Goal: Task Accomplishment & Management: Manage account settings

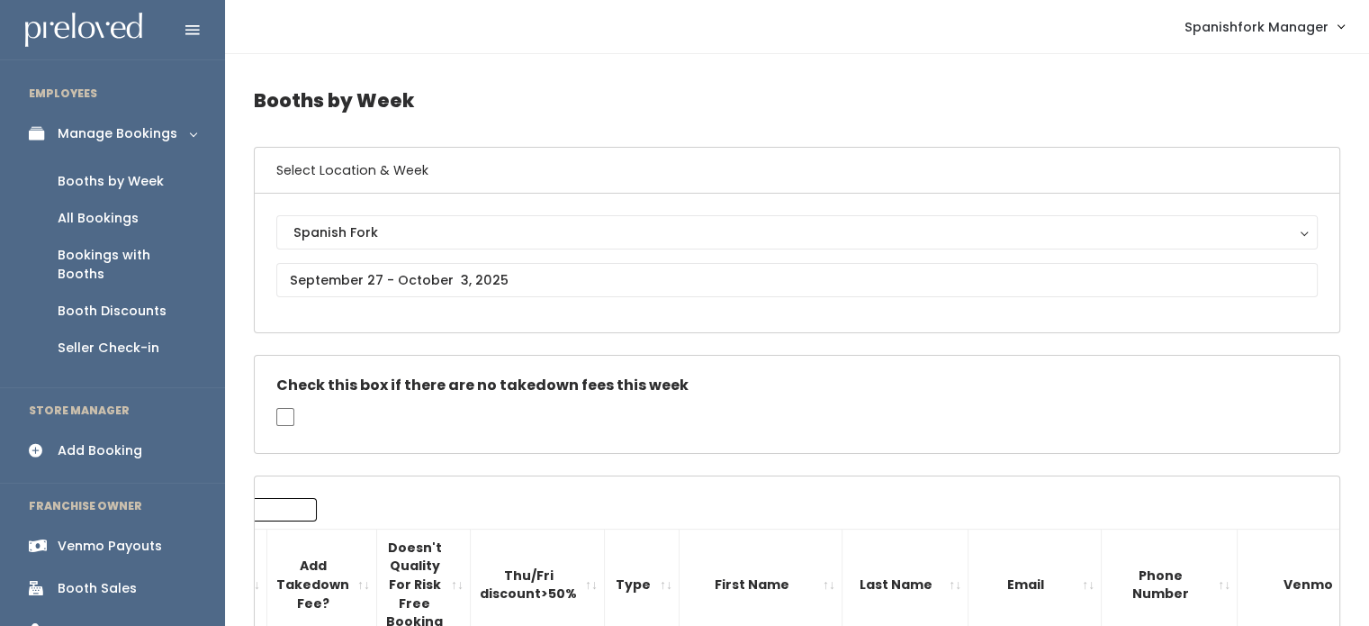
click at [113, 293] on link "Booth Discounts" at bounding box center [112, 311] width 225 height 37
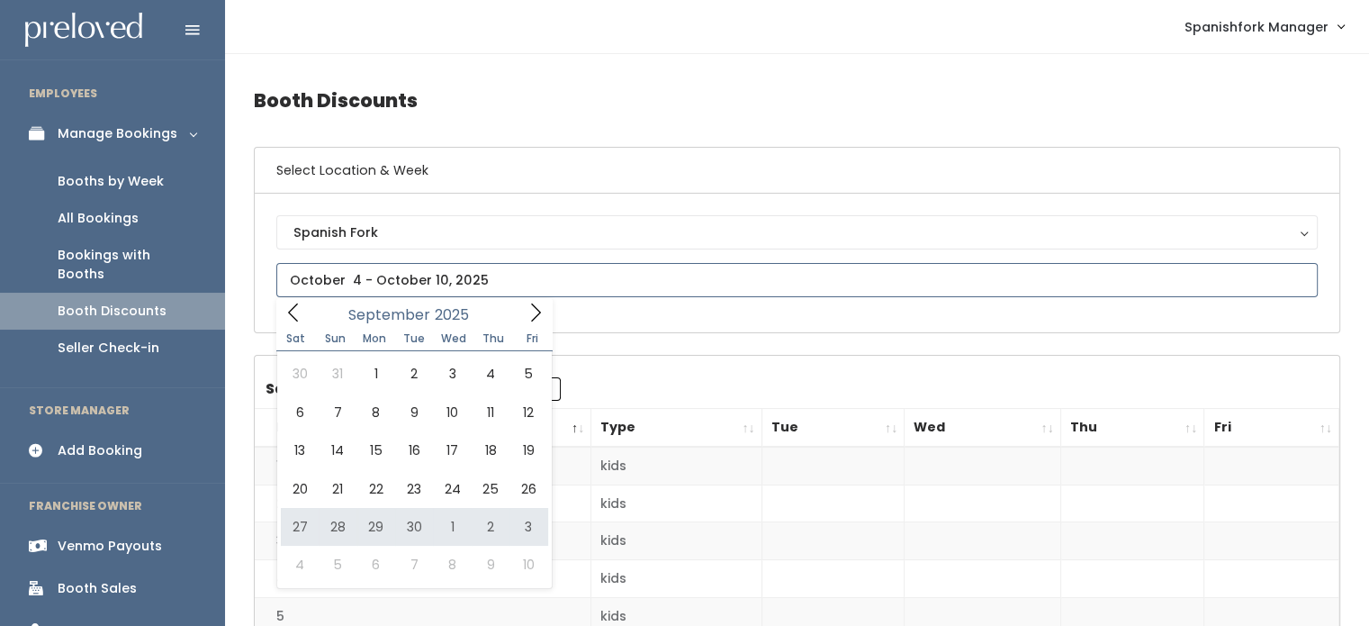
type input "[DATE] to [DATE]"
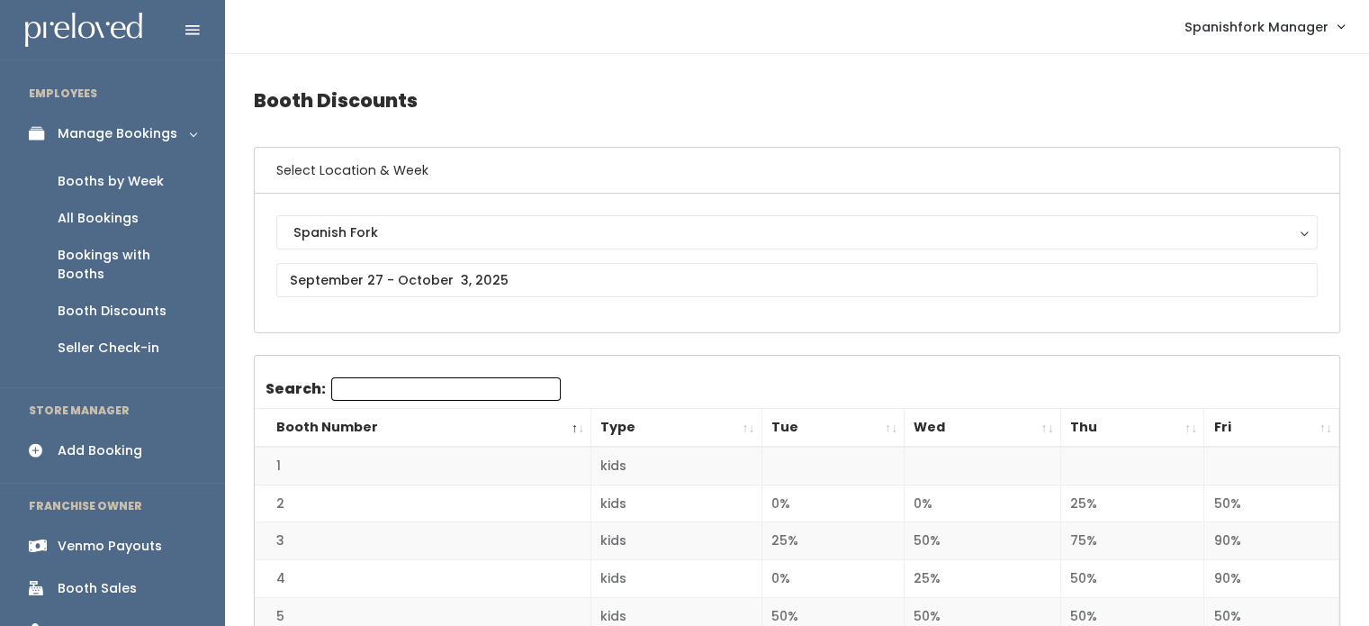
click at [868, 435] on th "Tue" at bounding box center [833, 428] width 143 height 39
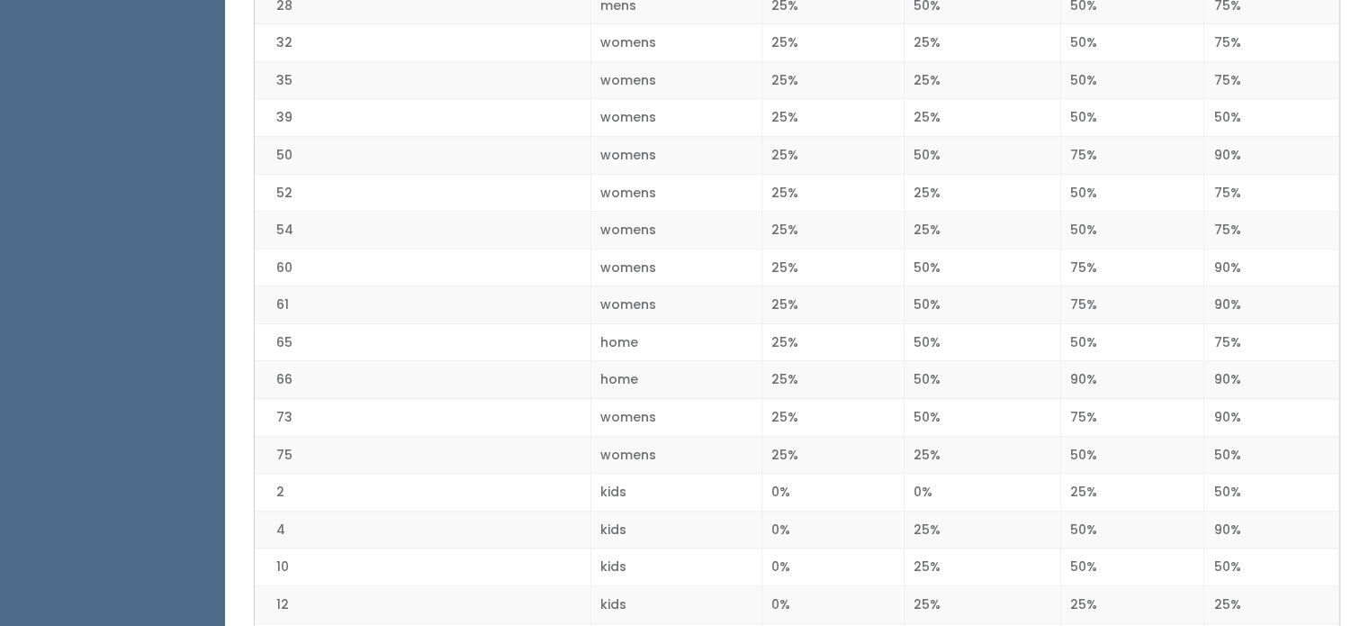
scroll to position [1136, 0]
